Goal: Task Accomplishment & Management: Manage account settings

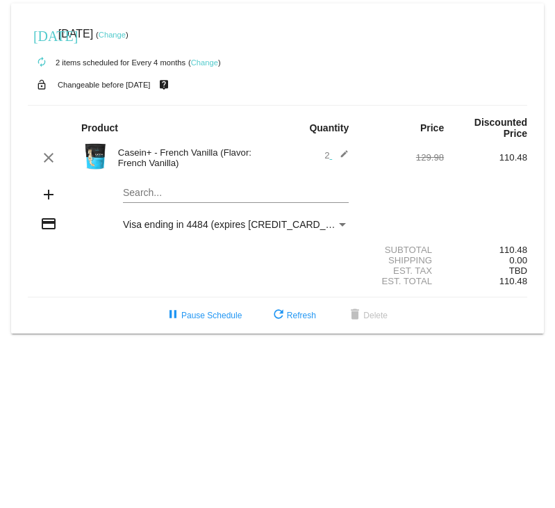
click at [216, 67] on div "autorenew 2 items scheduled for Every 4 months ( Change )" at bounding box center [278, 62] width 500 height 28
click at [216, 65] on link "Change" at bounding box center [204, 62] width 27 height 8
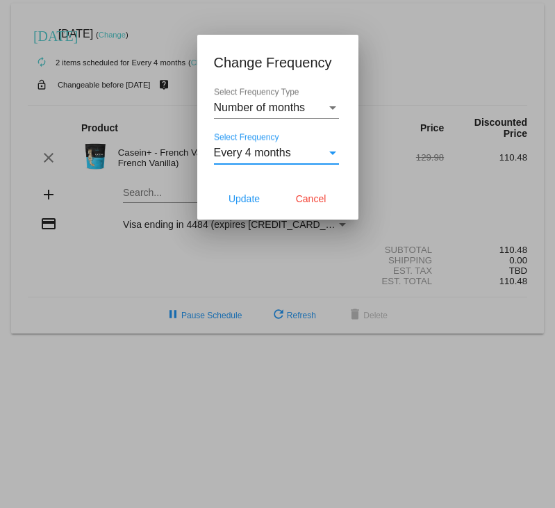
click at [280, 148] on span "Every 4 months" at bounding box center [252, 153] width 77 height 12
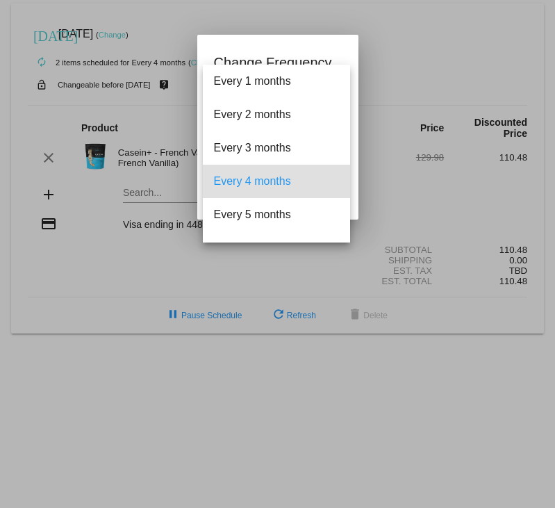
scroll to position [28, 0]
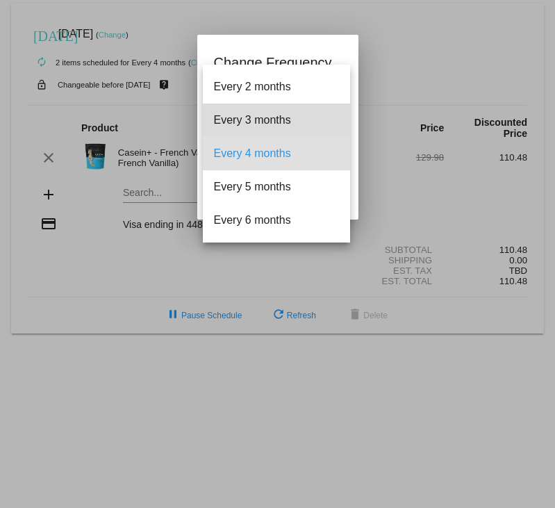
click at [280, 121] on span "Every 3 months" at bounding box center [276, 120] width 125 height 33
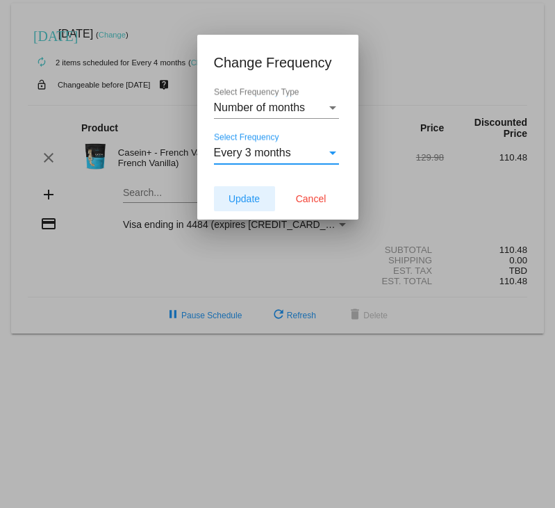
click at [259, 197] on span "Update" at bounding box center [244, 198] width 31 height 11
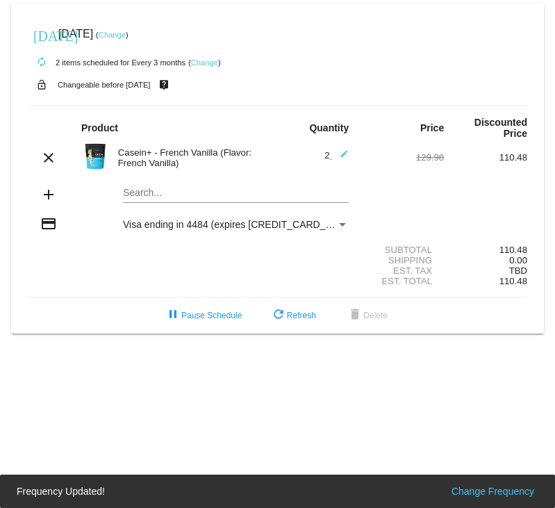
click at [126, 31] on link "Change" at bounding box center [112, 35] width 27 height 8
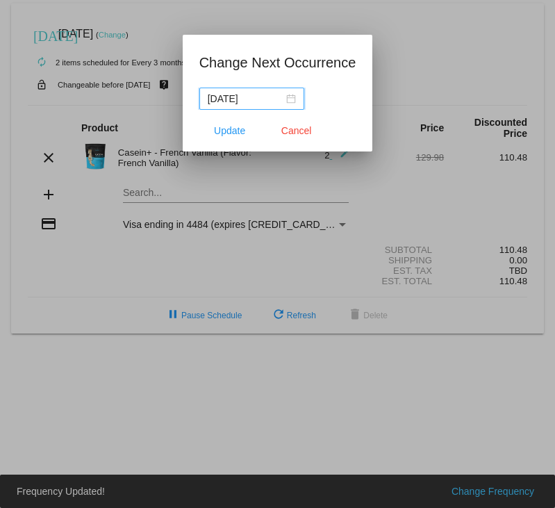
click at [282, 100] on div "2025-11-19" at bounding box center [252, 98] width 88 height 15
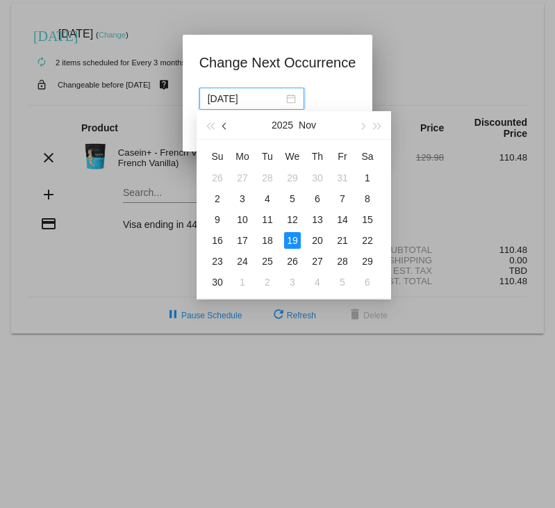
click at [229, 127] on button "button" at bounding box center [225, 125] width 15 height 28
click at [248, 213] on div "13" at bounding box center [242, 219] width 17 height 17
type input "2025-10-13"
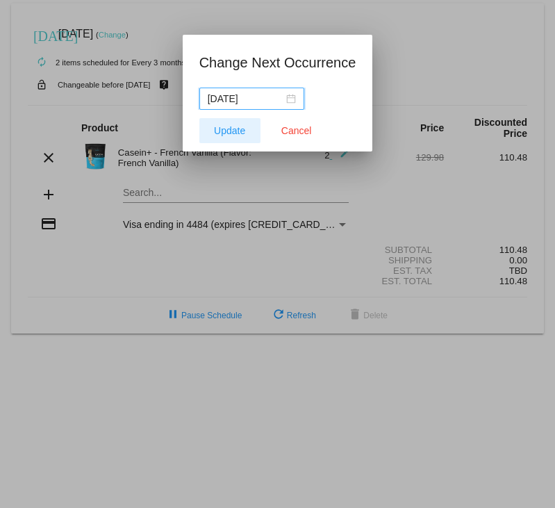
click at [244, 138] on button "Update" at bounding box center [229, 130] width 61 height 25
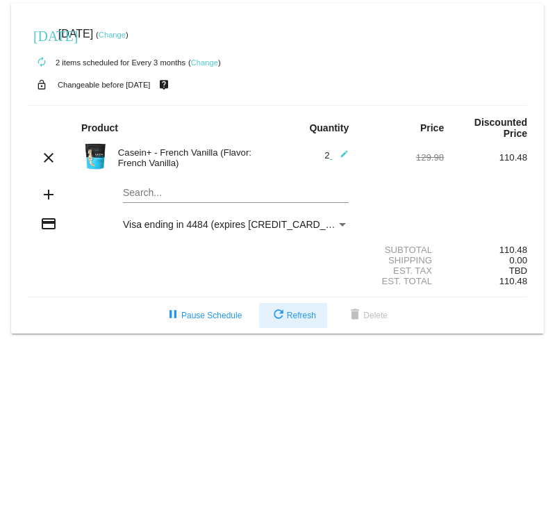
click at [276, 315] on mat-icon "refresh" at bounding box center [278, 315] width 17 height 17
